Goal: Book appointment/travel/reservation

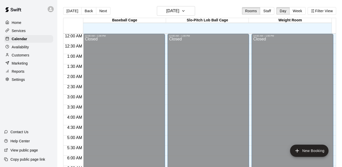
scroll to position [330, 0]
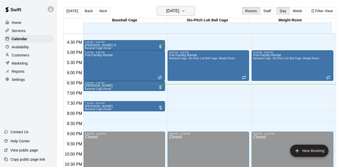
click at [185, 13] on icon "button" at bounding box center [183, 11] width 4 height 6
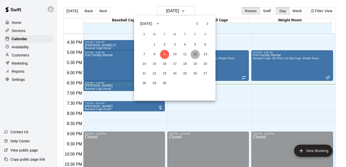
click at [197, 57] on button "12" at bounding box center [195, 54] width 9 height 9
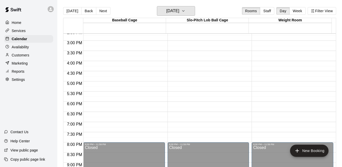
scroll to position [285, 0]
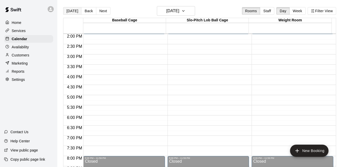
click at [70, 14] on button "[DATE]" at bounding box center [72, 11] width 18 height 8
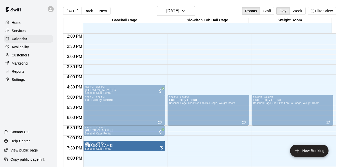
drag, startPoint x: 131, startPoint y: 150, endPoint x: 131, endPoint y: 146, distance: 4.1
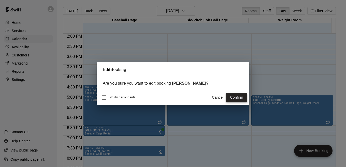
click at [236, 98] on button "Confirm" at bounding box center [236, 97] width 21 height 9
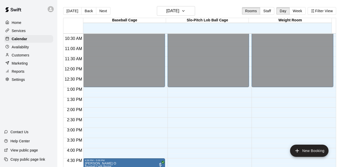
scroll to position [201, 0]
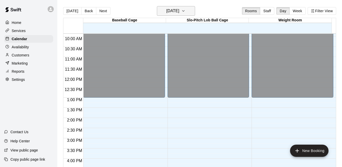
click at [185, 12] on icon "button" at bounding box center [183, 11] width 4 height 6
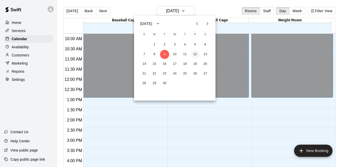
click at [195, 55] on button "12" at bounding box center [195, 54] width 9 height 9
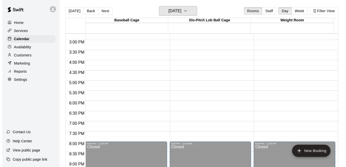
scroll to position [298, 0]
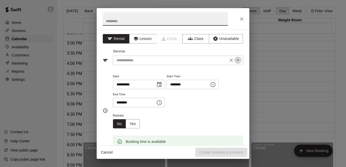
click at [235, 62] on icon "Open" at bounding box center [238, 60] width 6 height 6
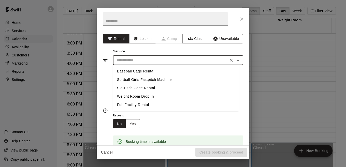
click at [143, 105] on li "Full Facility Rental" at bounding box center [176, 105] width 126 height 8
type input "**********"
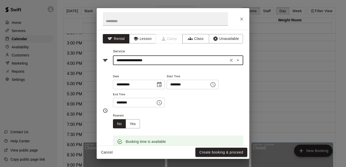
click at [216, 83] on icon "Choose time, selected time is 5:30 PM" at bounding box center [213, 85] width 6 height 6
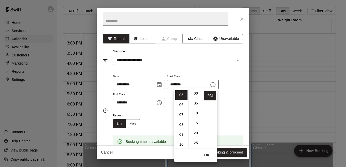
scroll to position [0, 0]
click at [195, 96] on li "00" at bounding box center [196, 94] width 12 height 9
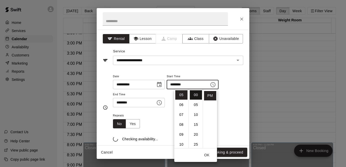
type input "********"
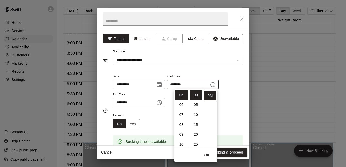
click at [162, 104] on icon "Choose time, selected time is 6:00 PM" at bounding box center [159, 103] width 6 height 6
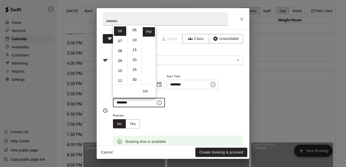
scroll to position [16, 0]
click at [134, 74] on li "30" at bounding box center [135, 74] width 12 height 9
type input "********"
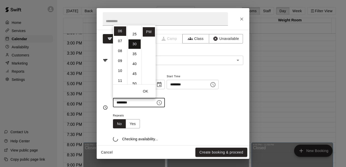
scroll to position [60, 0]
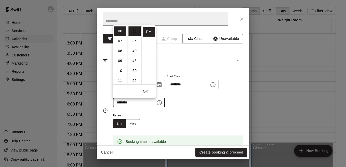
click at [202, 110] on div "**********" at bounding box center [178, 92] width 130 height 39
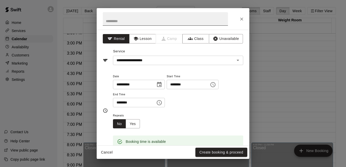
click at [163, 23] on input "text" at bounding box center [165, 18] width 125 height 13
type input "**********"
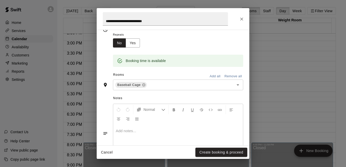
scroll to position [80, 0]
drag, startPoint x: 209, startPoint y: 77, endPoint x: 203, endPoint y: 77, distance: 6.6
click at [207, 77] on button "Add all" at bounding box center [215, 77] width 16 height 8
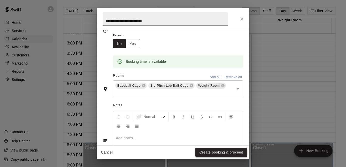
click at [221, 154] on button "Create booking & proceed" at bounding box center [221, 152] width 52 height 9
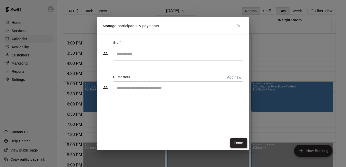
click at [234, 144] on button "Done" at bounding box center [238, 142] width 17 height 9
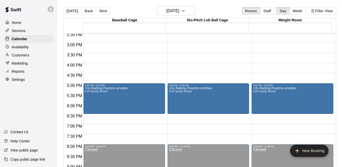
scroll to position [322, 0]
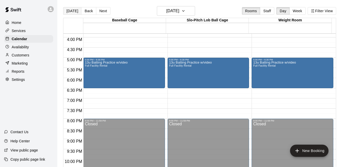
click at [72, 12] on button "[DATE]" at bounding box center [72, 11] width 18 height 8
